Goal: Find specific page/section: Find specific page/section

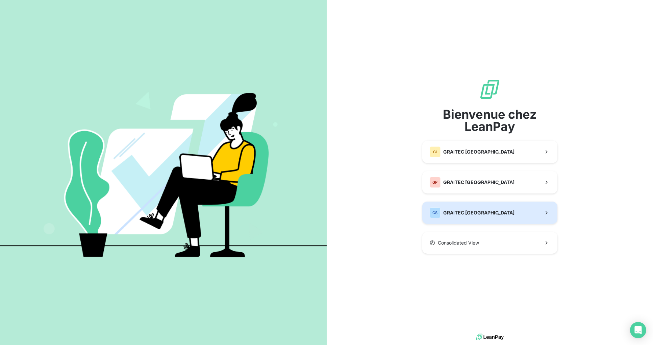
click at [487, 214] on button "GS GRAITEC [GEOGRAPHIC_DATA]" at bounding box center [490, 212] width 135 height 22
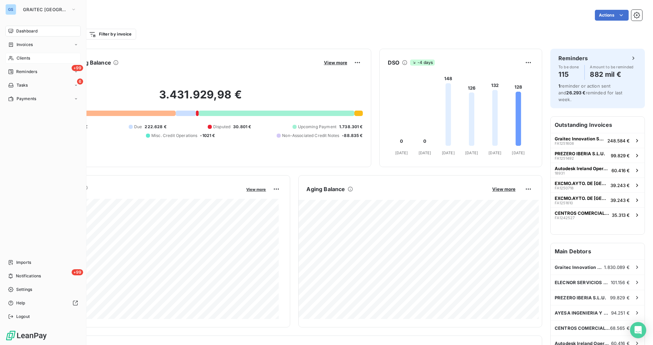
click at [30, 57] on span "Clients" at bounding box center [24, 58] width 14 height 6
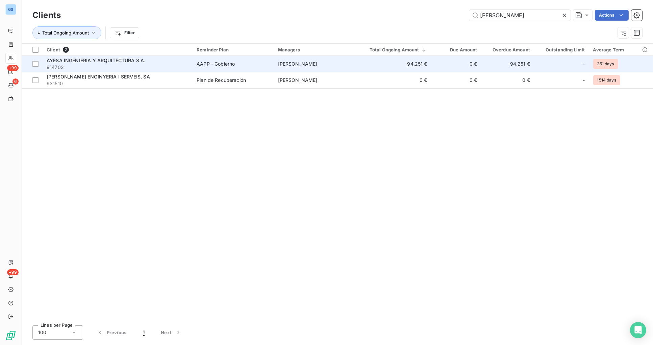
type input "[PERSON_NAME]"
click at [252, 65] on span "AAPP - Gobierno" at bounding box center [233, 64] width 73 height 7
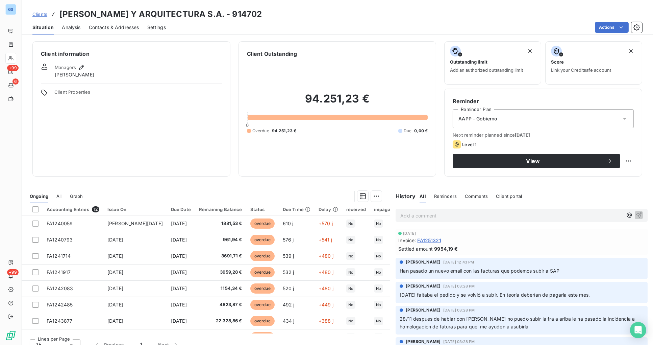
click at [42, 13] on span "Clients" at bounding box center [39, 13] width 15 height 5
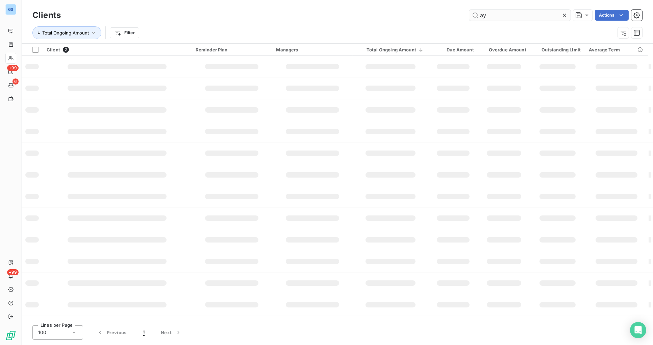
type input "a"
type input "elecnor"
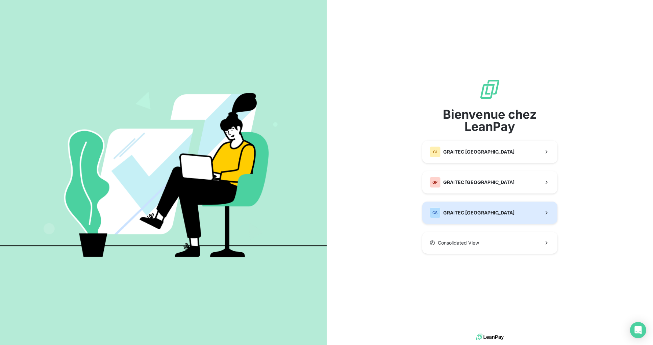
click at [491, 212] on button "GS GRAITEC [GEOGRAPHIC_DATA]" at bounding box center [490, 212] width 135 height 22
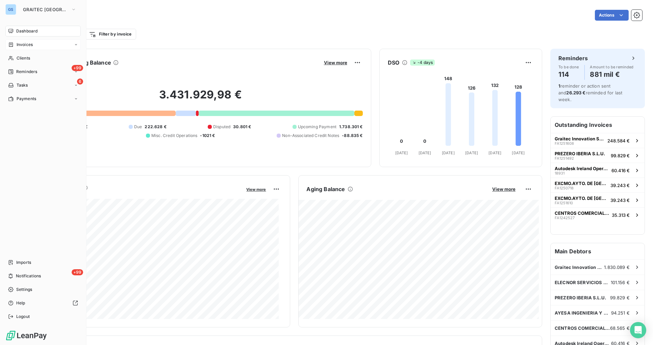
click at [26, 46] on span "Invoices" at bounding box center [25, 45] width 16 height 6
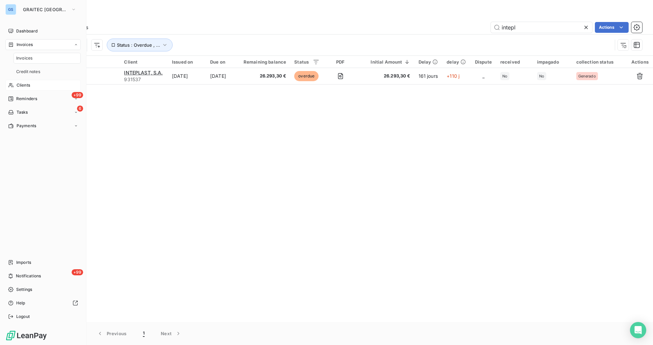
click at [27, 82] on span "Clients" at bounding box center [24, 85] width 14 height 6
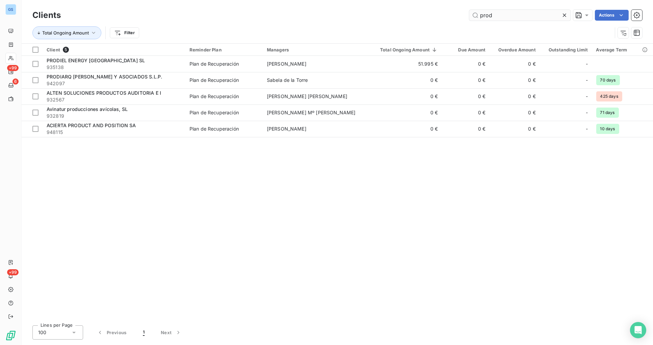
type input "prod"
